Goal: Task Accomplishment & Management: Manage account settings

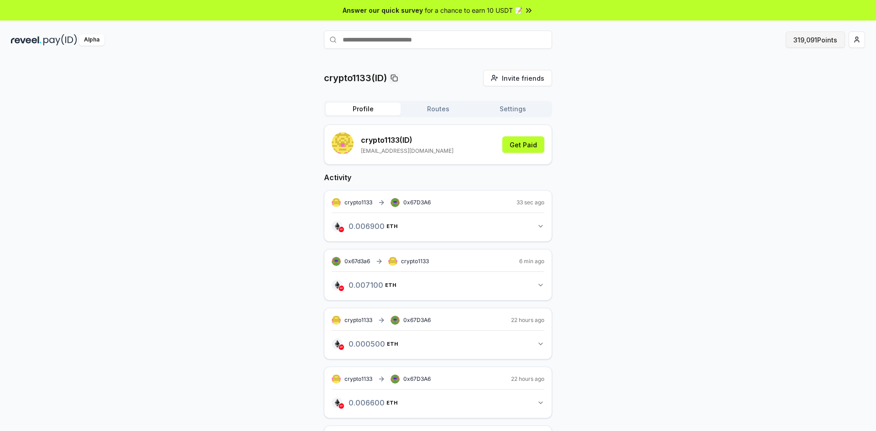
click at [800, 40] on button "319,091 Points" at bounding box center [814, 39] width 59 height 16
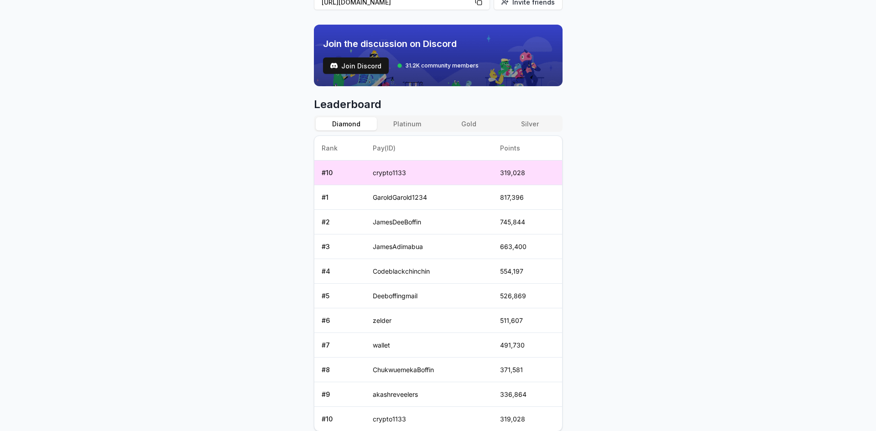
scroll to position [357, 0]
